Goal: Task Accomplishment & Management: Manage account settings

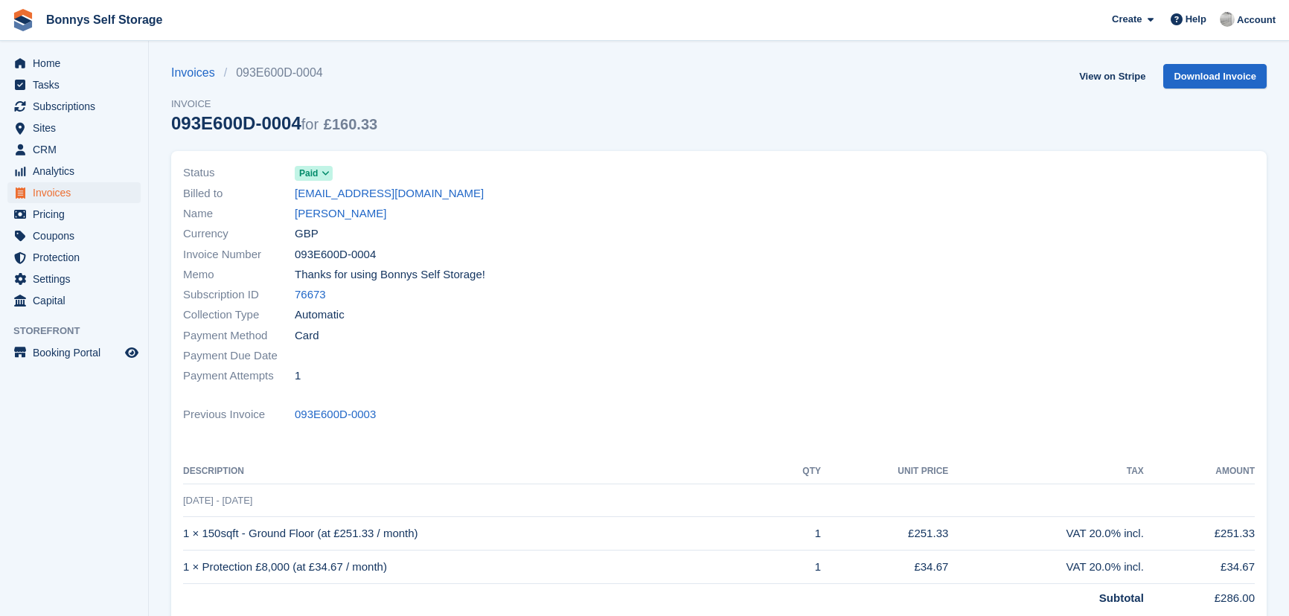
scroll to position [327, 0]
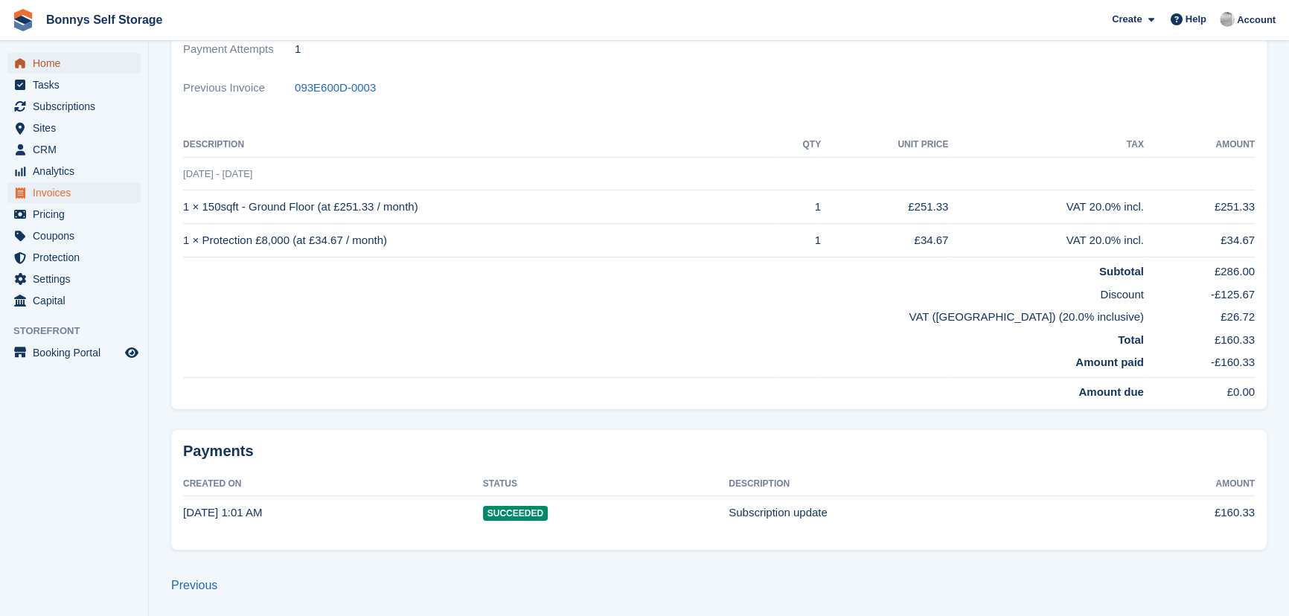
click at [55, 60] on span "Home" at bounding box center [77, 63] width 89 height 21
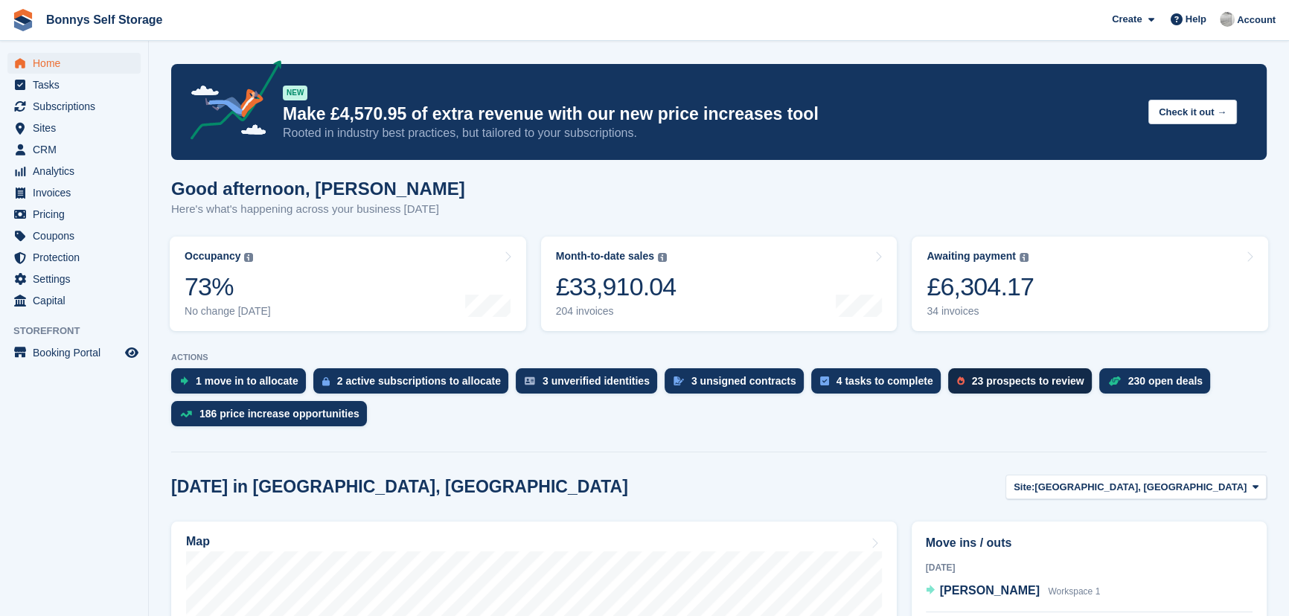
click at [972, 380] on div "23 prospects to review" at bounding box center [1028, 381] width 112 height 12
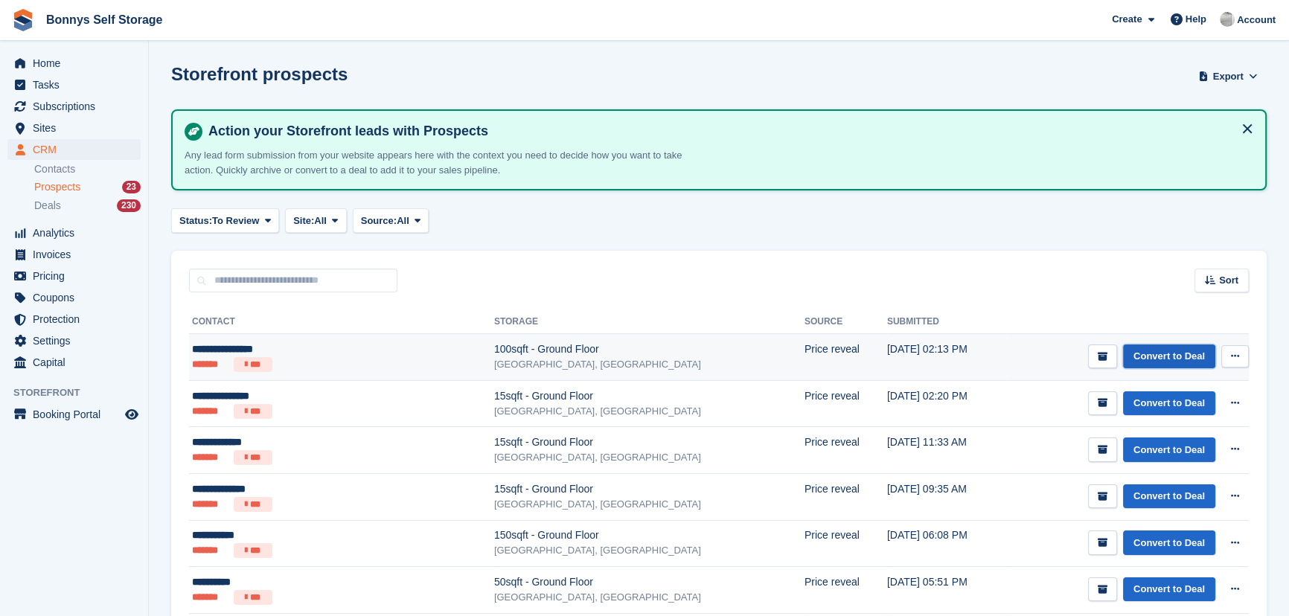
click at [1166, 359] on link "Convert to Deal" at bounding box center [1169, 357] width 92 height 25
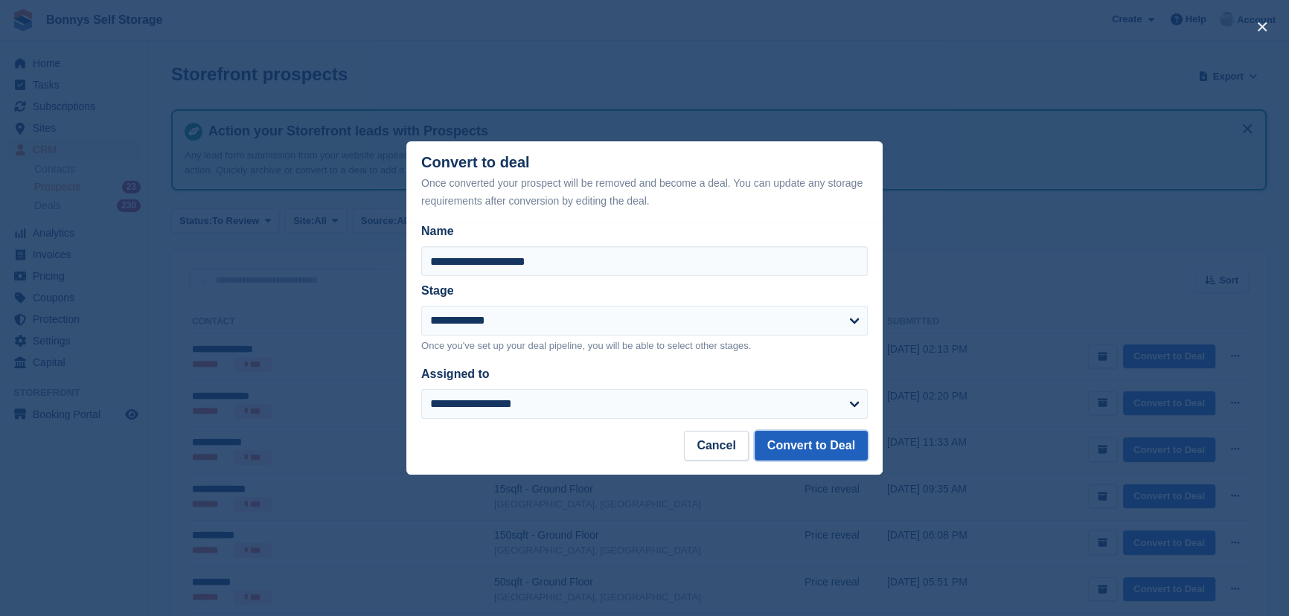
click at [816, 450] on button "Convert to Deal" at bounding box center [811, 446] width 113 height 30
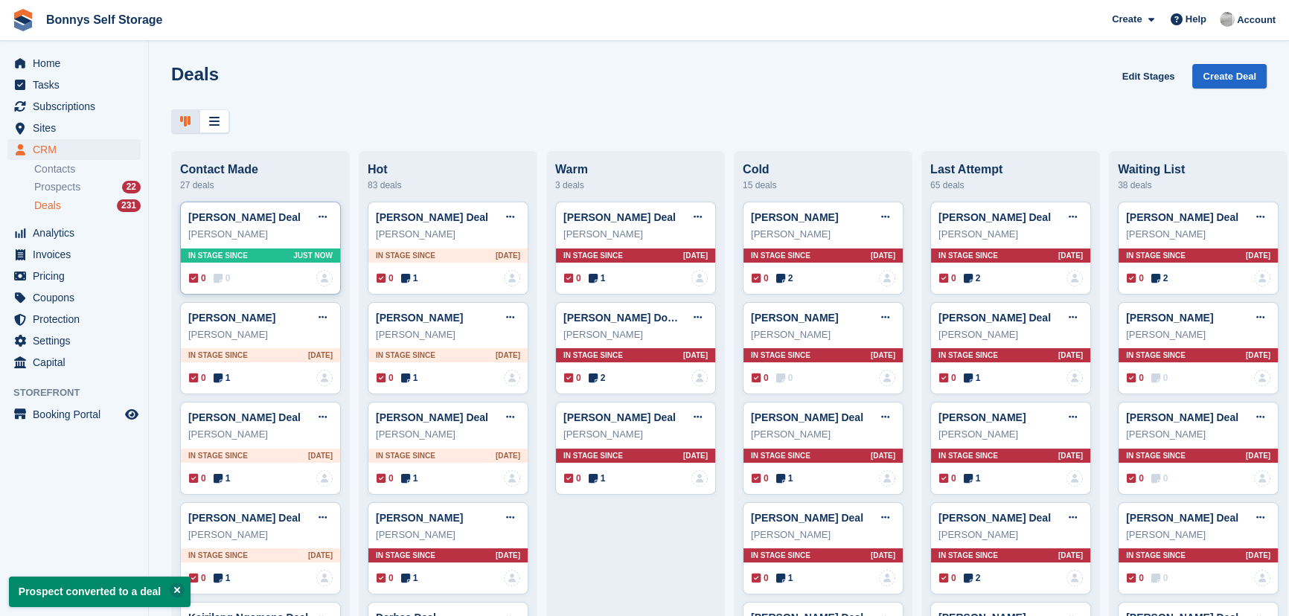
click at [263, 252] on div "In stage since Just now" at bounding box center [260, 256] width 159 height 14
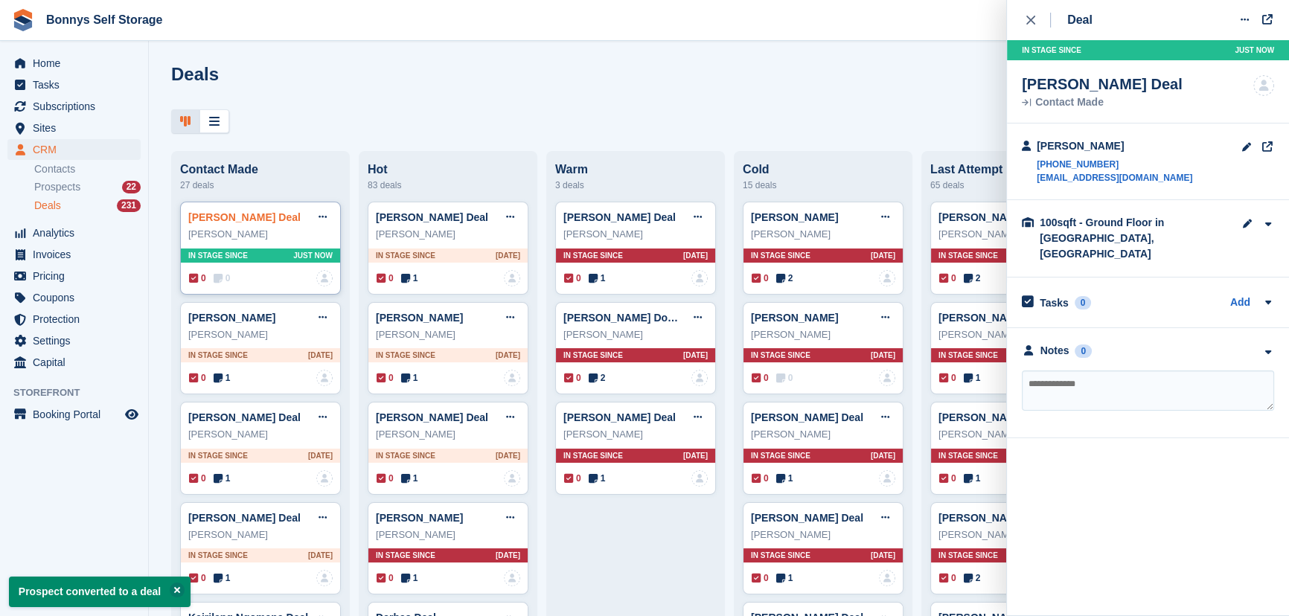
click at [255, 220] on link "Annamarie Harkin Deal" at bounding box center [244, 217] width 112 height 12
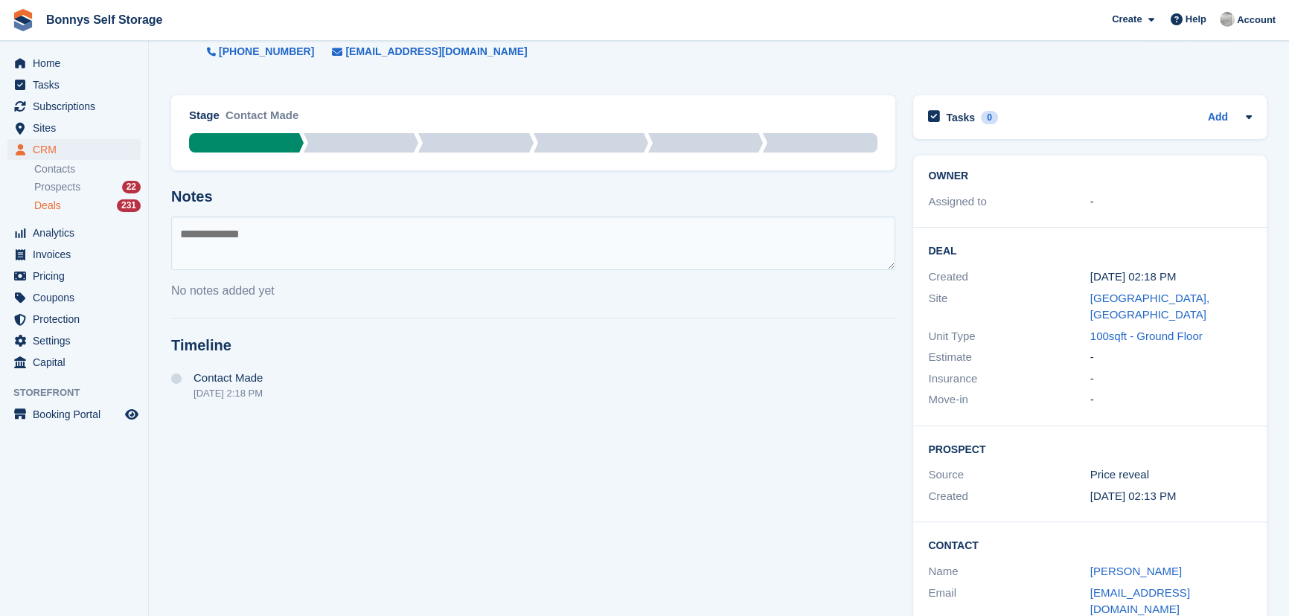
scroll to position [98, 0]
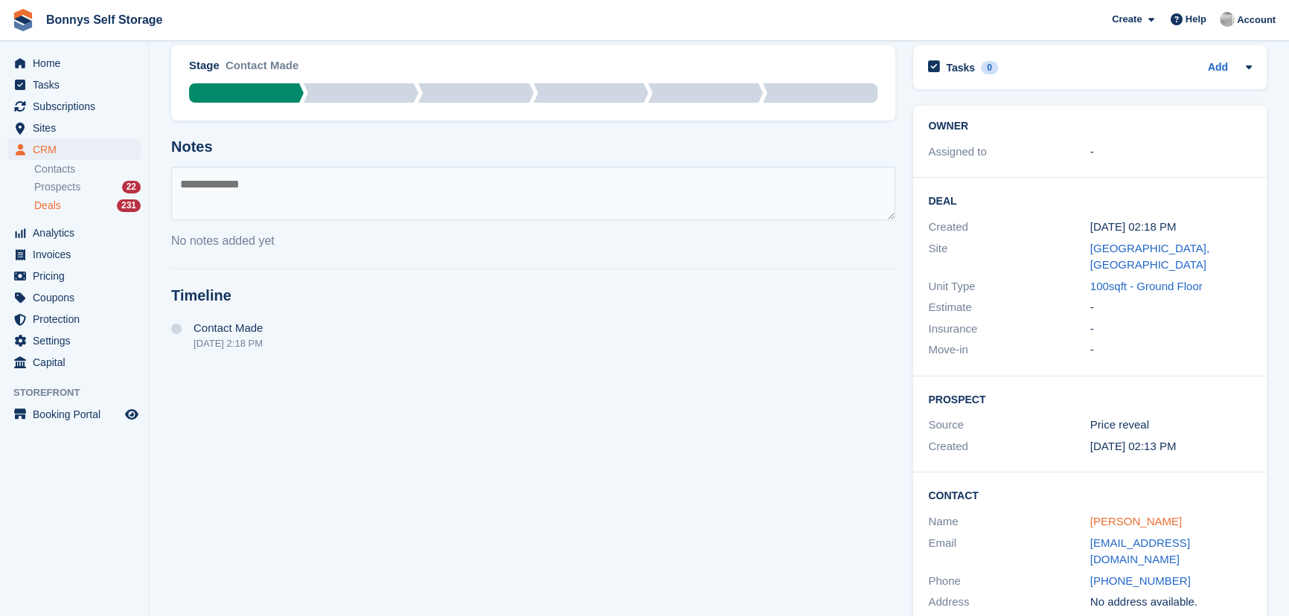
click at [1148, 515] on link "Annamarie Harkin" at bounding box center [1136, 521] width 92 height 13
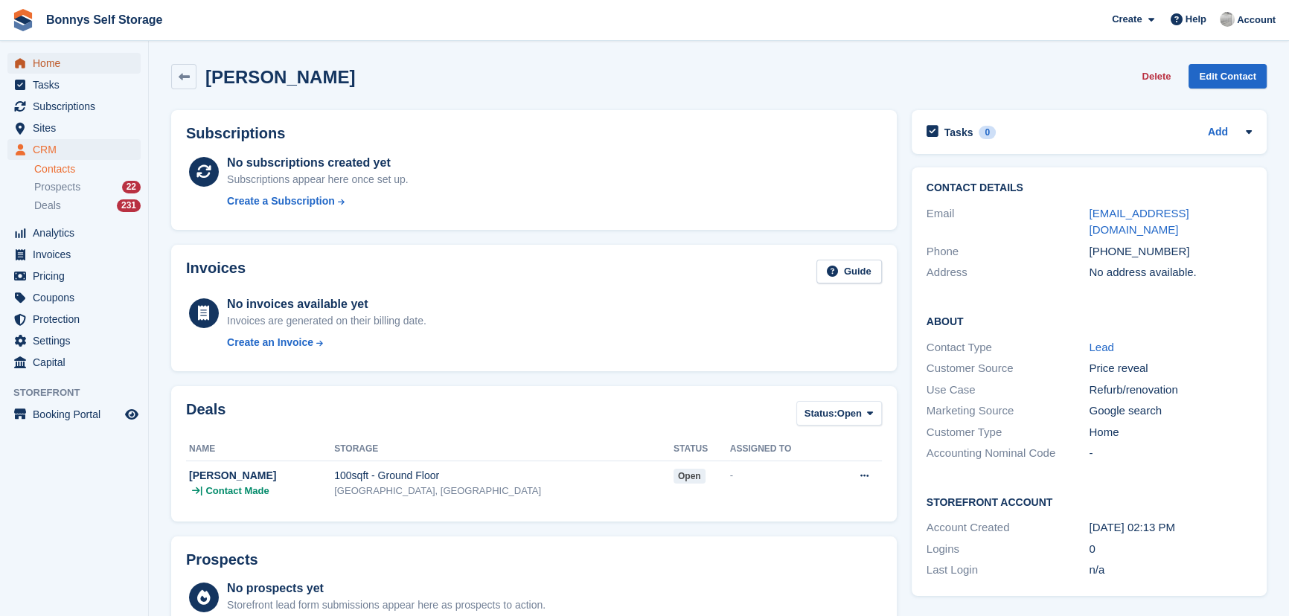
click at [30, 57] on link "Home" at bounding box center [73, 63] width 133 height 21
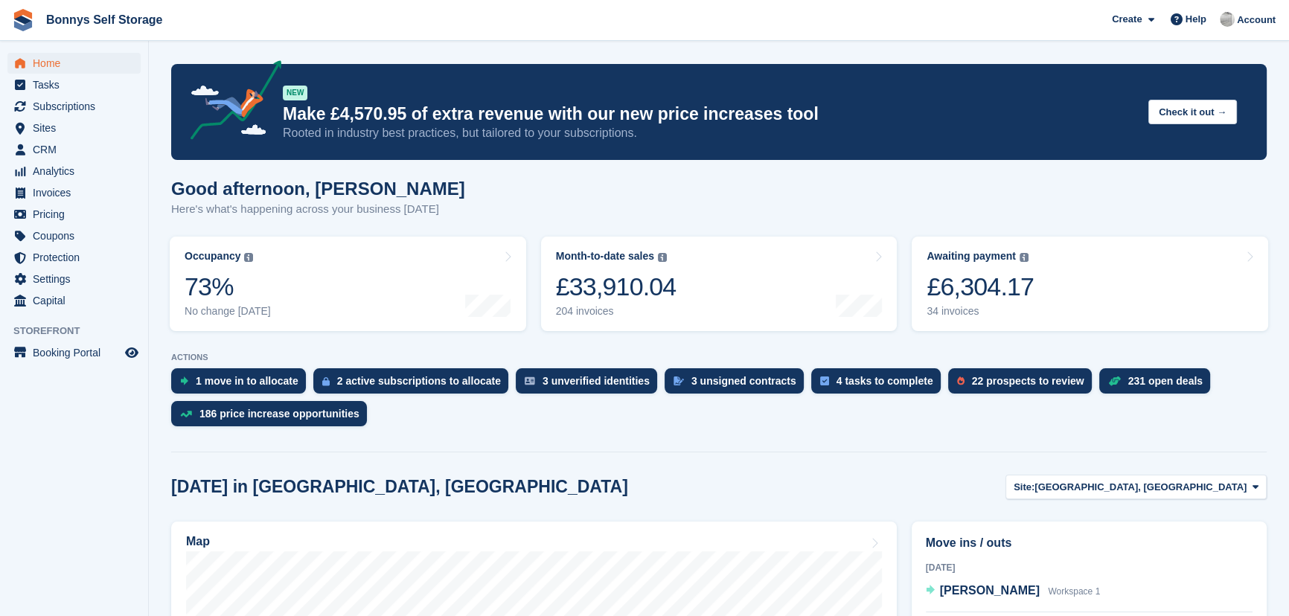
click at [304, 190] on h1 "Good afternoon, [PERSON_NAME]" at bounding box center [318, 189] width 294 height 20
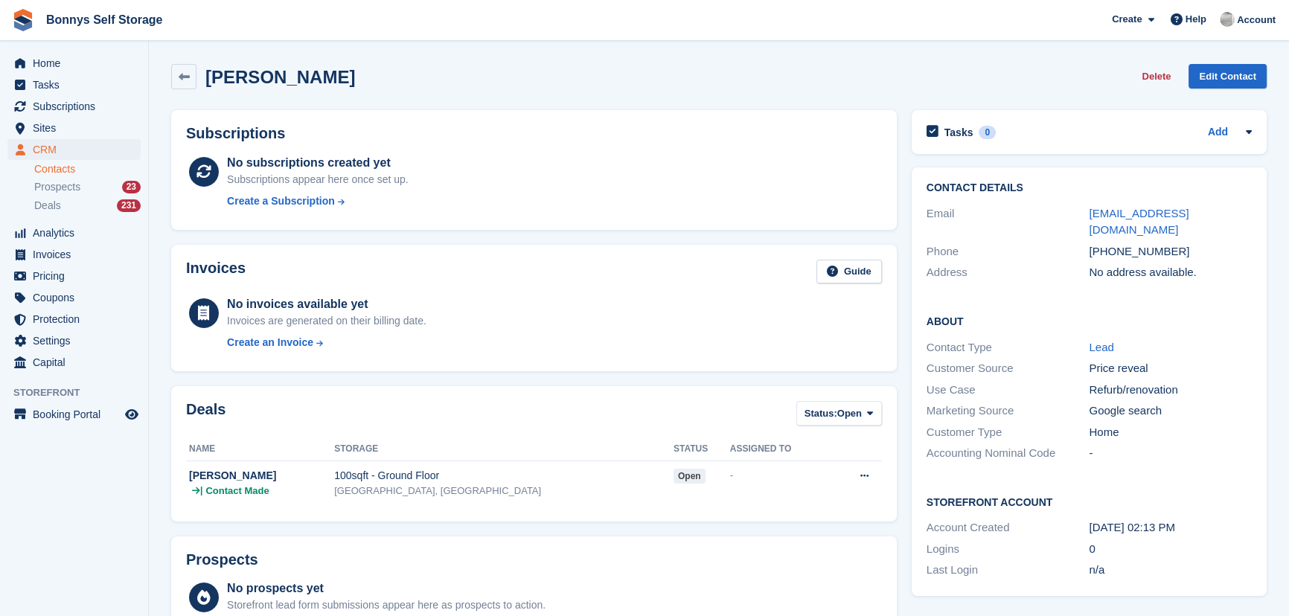
click at [324, 71] on h2 "[PERSON_NAME]" at bounding box center [280, 77] width 150 height 20
click at [1148, 205] on div "aharkin77@yahoo.com" at bounding box center [1170, 221] width 163 height 33
click at [1156, 211] on link "aharkin77@yahoo.com" at bounding box center [1139, 222] width 100 height 30
click at [69, 192] on span "Prospects" at bounding box center [57, 187] width 46 height 14
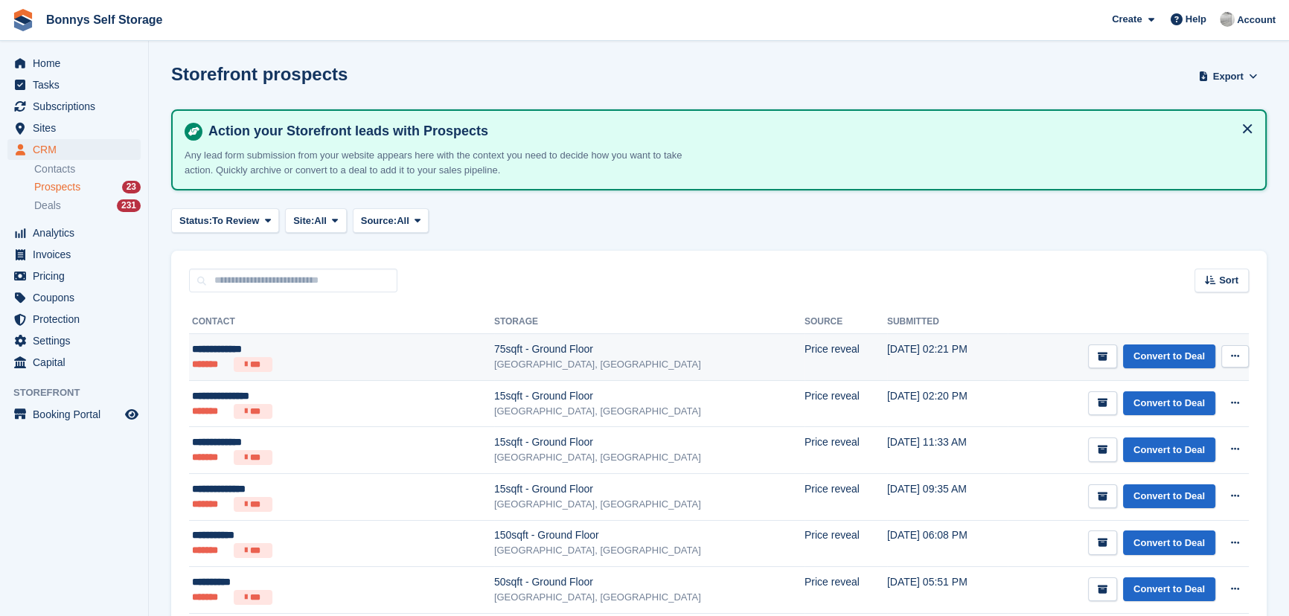
click at [494, 362] on div "[GEOGRAPHIC_DATA], [GEOGRAPHIC_DATA]" at bounding box center [649, 364] width 310 height 15
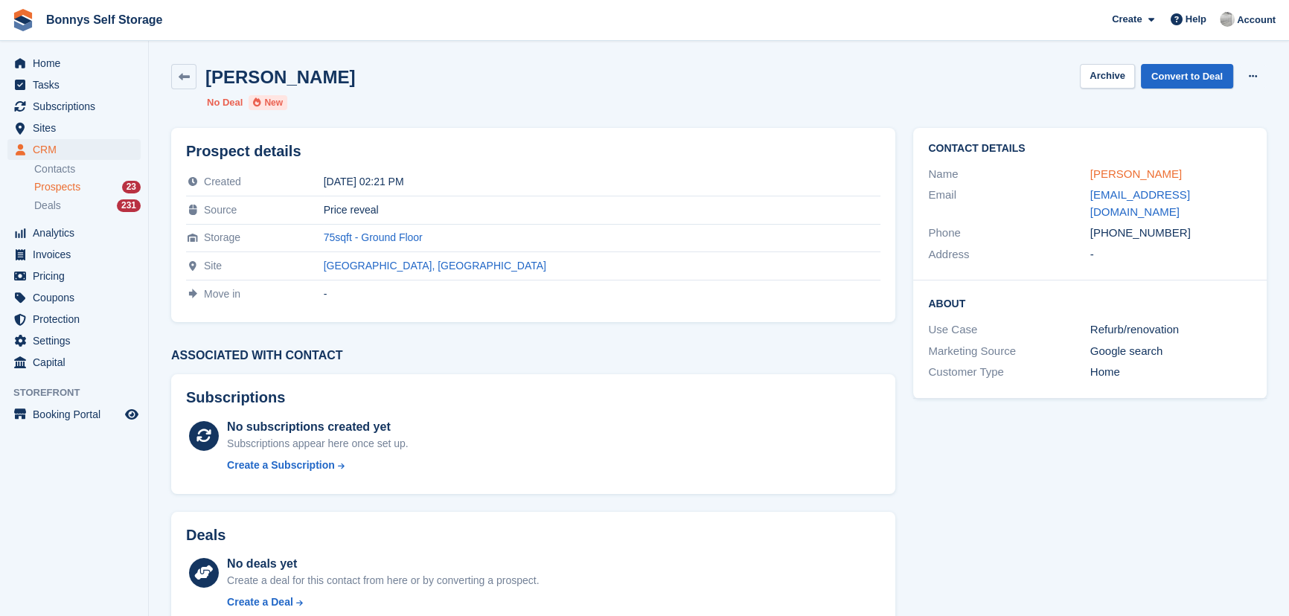
click at [1137, 173] on link "Matthew Jones" at bounding box center [1136, 173] width 92 height 13
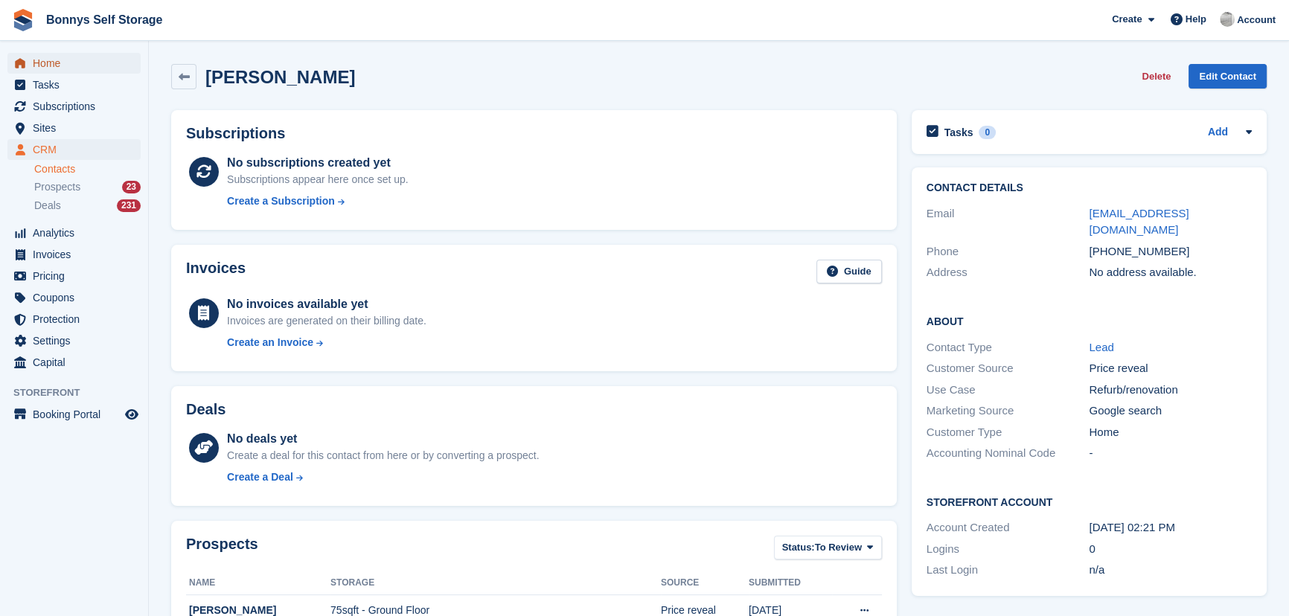
click at [43, 60] on span "Home" at bounding box center [77, 63] width 89 height 21
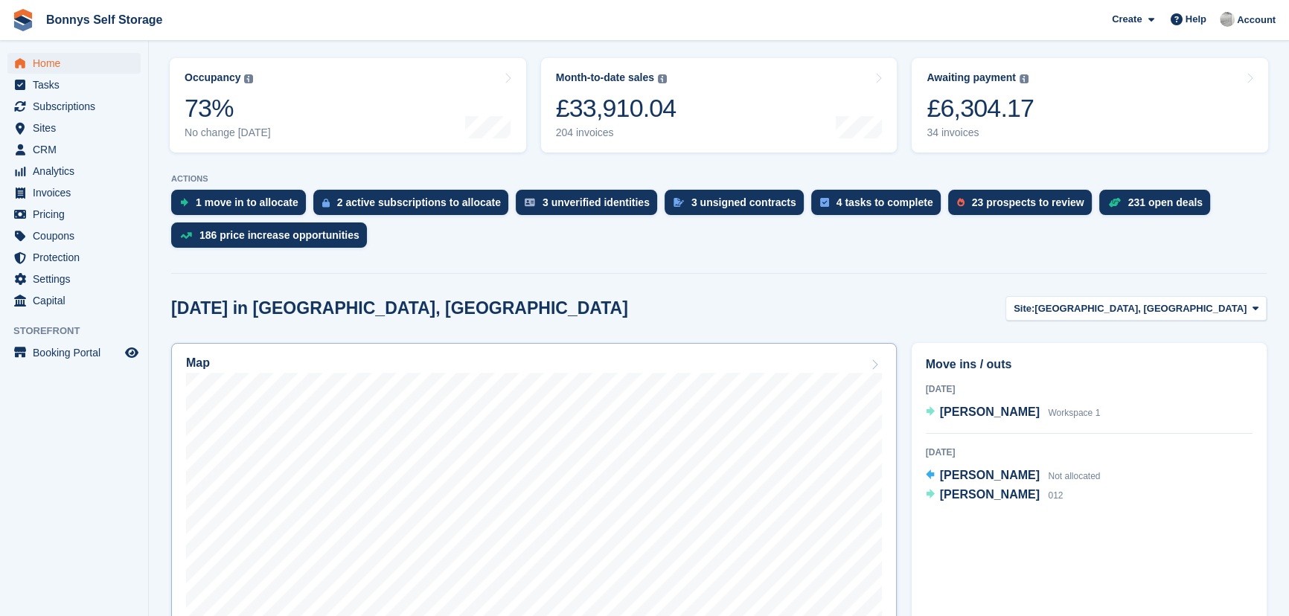
scroll to position [270, 0]
